Goal: Information Seeking & Learning: Find specific fact

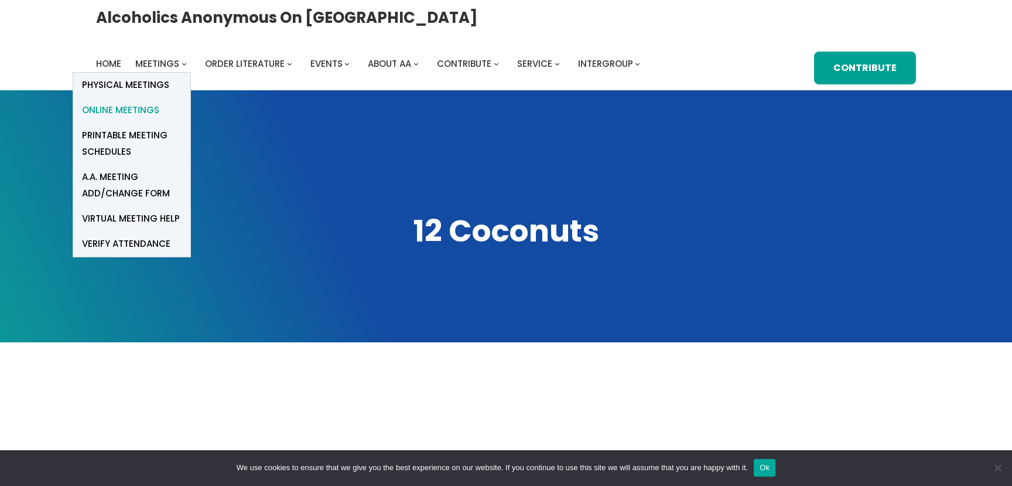
click at [159, 102] on span "Online Meetings" at bounding box center [120, 110] width 77 height 16
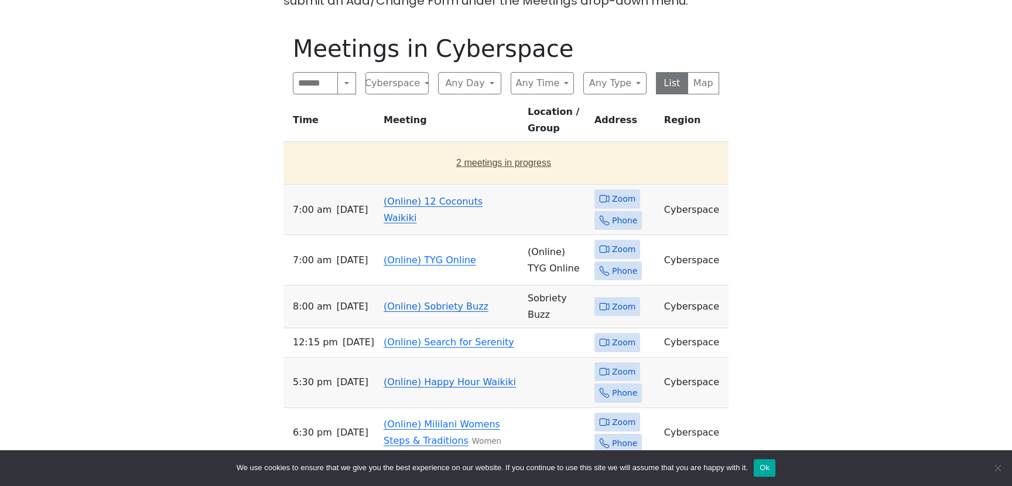
scroll to position [506, 0]
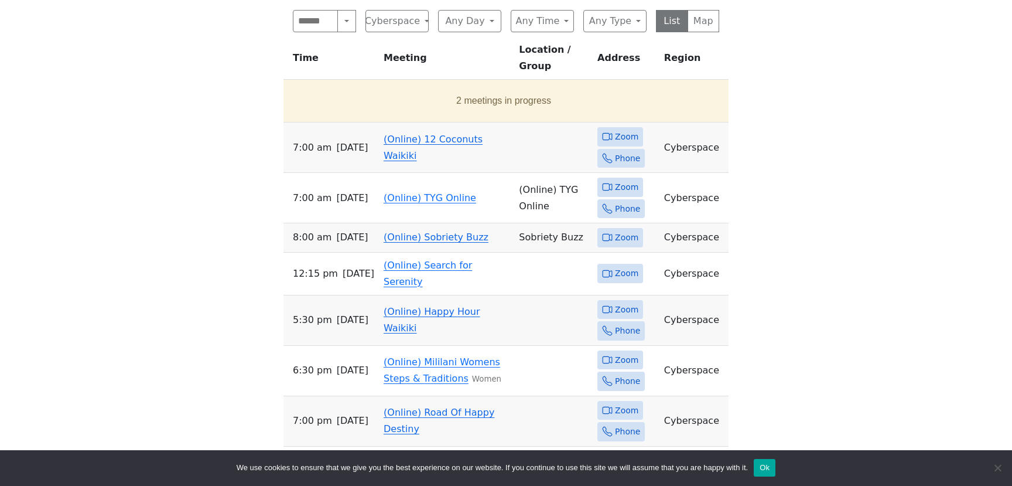
click at [448, 134] on link "(Online) 12 Coconuts Waikiki" at bounding box center [433, 148] width 99 height 28
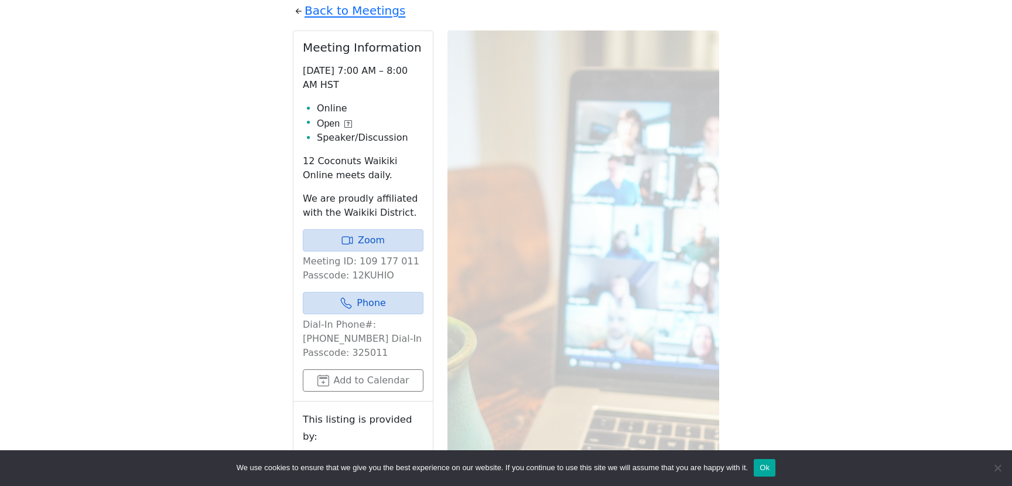
scroll to position [469, 0]
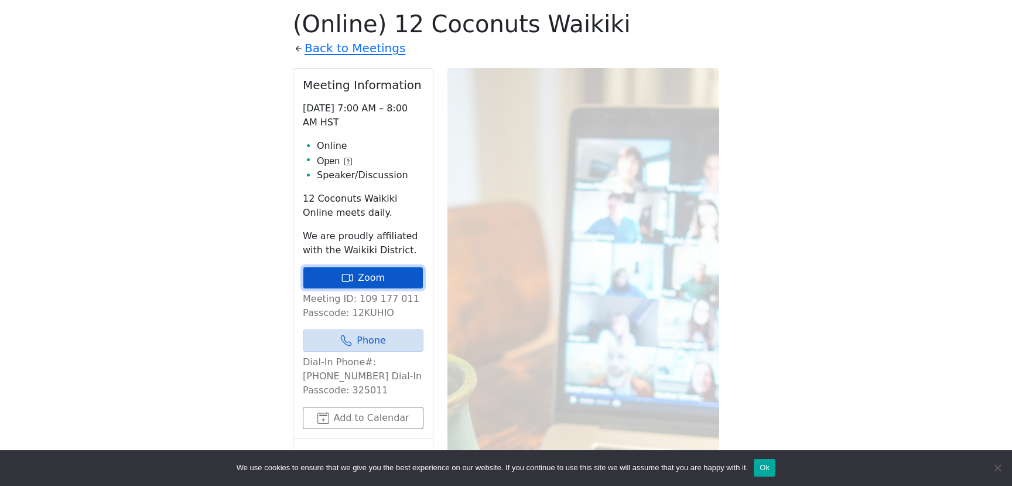
click at [372, 278] on link "Zoom" at bounding box center [363, 278] width 121 height 22
drag, startPoint x: 349, startPoint y: 295, endPoint x: 410, endPoint y: 301, distance: 61.3
click at [410, 301] on p "Meeting ID: 109 177 011 Passcode: 12KUHIO" at bounding box center [363, 306] width 121 height 28
copy p ": 109 177 011"
click at [377, 274] on link "Zoom" at bounding box center [363, 278] width 121 height 22
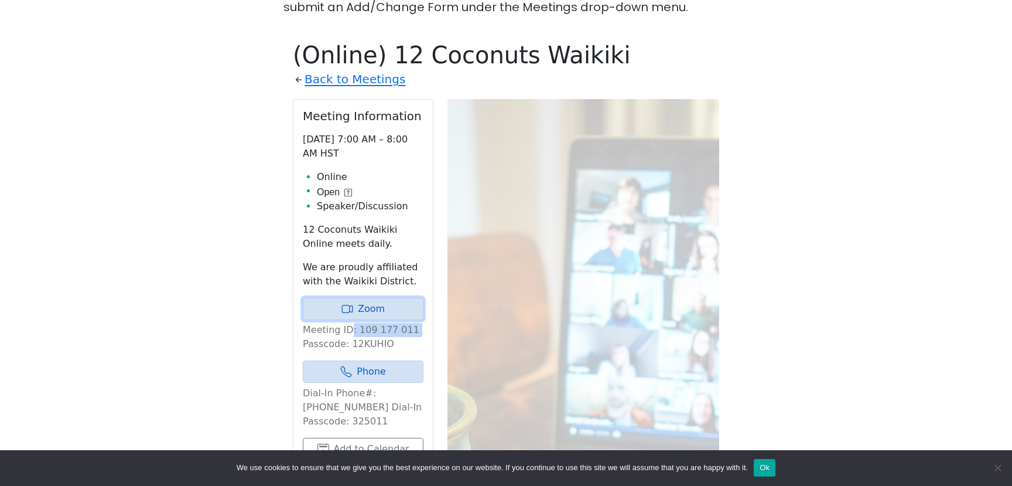
scroll to position [437, 0]
click at [335, 74] on link "Back to Meetings" at bounding box center [355, 80] width 101 height 21
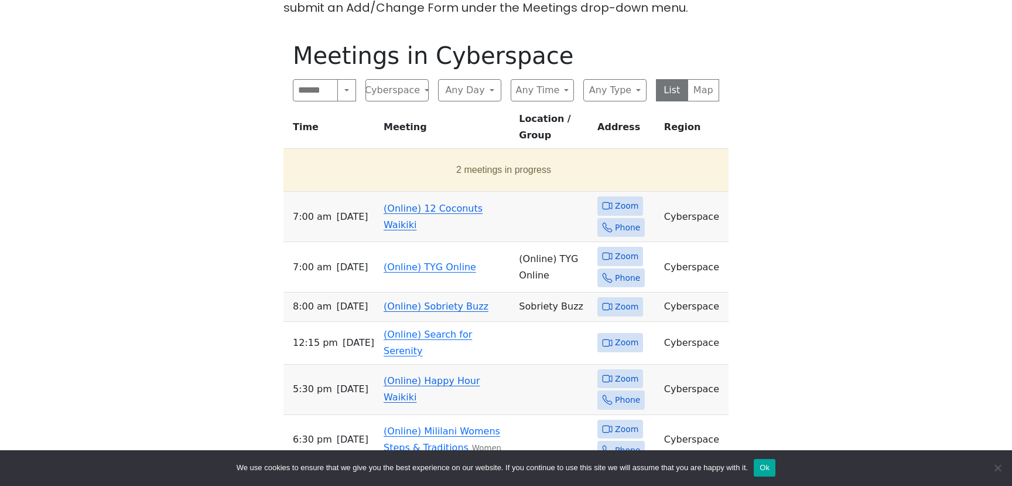
click at [626, 199] on span "Zoom" at bounding box center [626, 206] width 23 height 15
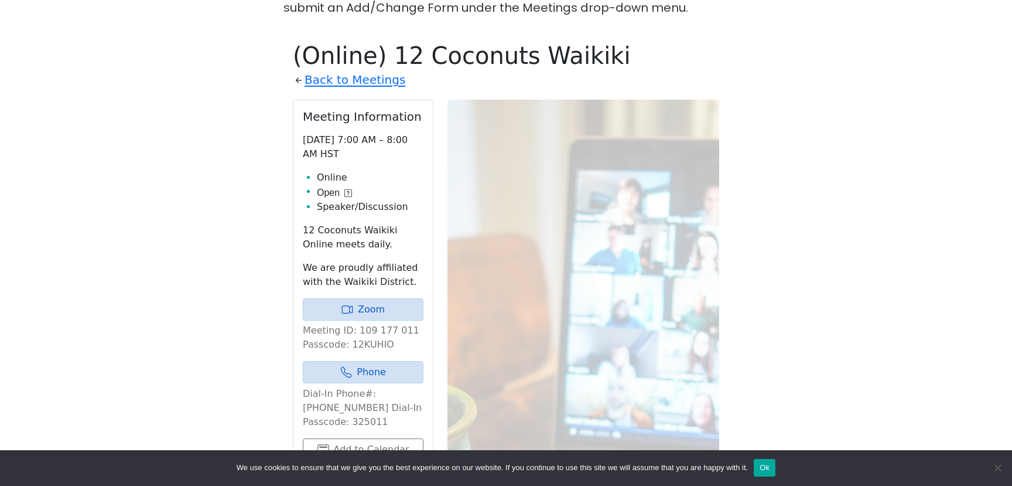
scroll to position [469, 0]
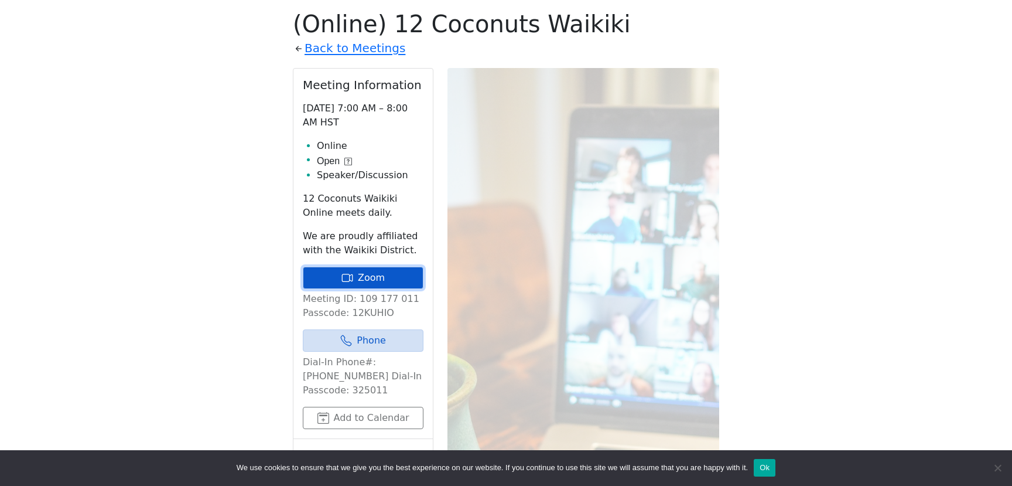
click at [349, 275] on icon at bounding box center [348, 278] width 12 height 12
